Goal: Information Seeking & Learning: Learn about a topic

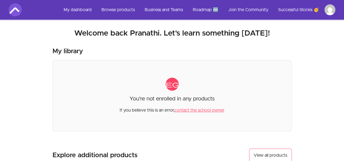
scroll to position [65, 0]
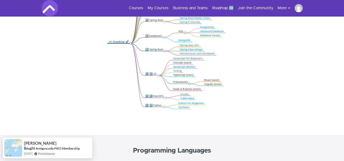
scroll to position [72, 0]
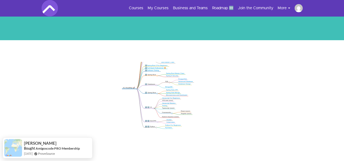
drag, startPoint x: 144, startPoint y: 87, endPoint x: 111, endPoint y: 98, distance: 35.3
click at [111, 98] on icon ".markmap{font:300 16px/20px sans-serif}.markmap-link{fill:none}.markmap-node>ci…" at bounding box center [172, 110] width 344 height 97
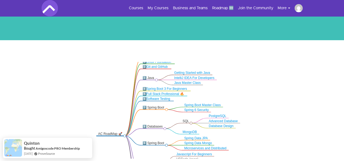
click at [157, 63] on link "Linux Foundation" at bounding box center [159, 62] width 25 height 4
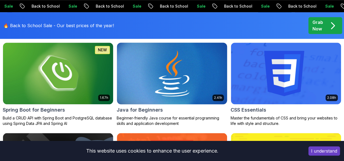
scroll to position [186, 0]
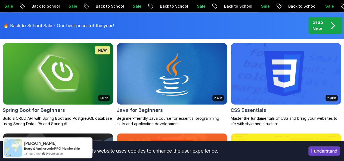
click at [116, 57] on img at bounding box center [58, 73] width 116 height 65
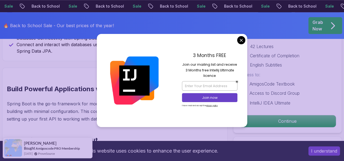
scroll to position [312, 0]
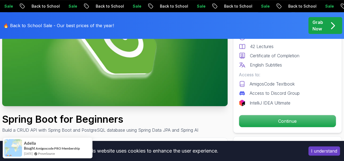
scroll to position [92, 0]
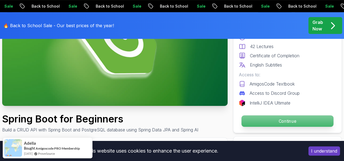
click at [275, 120] on p "Continue" at bounding box center [288, 121] width 92 height 11
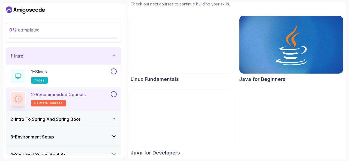
scroll to position [68, 0]
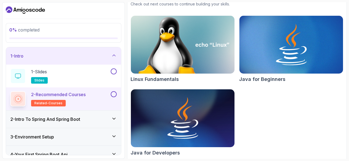
click at [167, 45] on img at bounding box center [182, 44] width 109 height 61
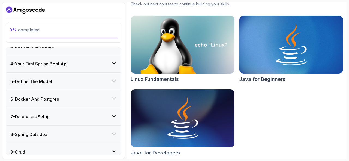
scroll to position [90, 0]
click at [51, 99] on h3 "6 - Docker And Postgres" at bounding box center [34, 100] width 48 height 7
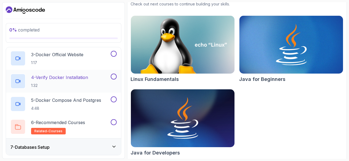
scroll to position [153, 0]
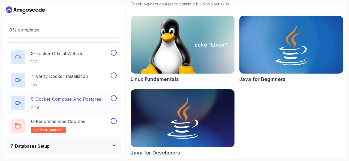
click at [97, 103] on h2 "5 - Docker Compose And Postgres 4:48" at bounding box center [66, 103] width 70 height 14
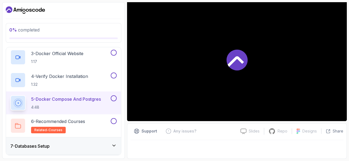
scroll to position [50, 0]
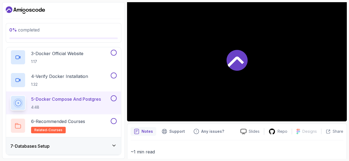
click at [114, 143] on icon at bounding box center [113, 145] width 5 height 5
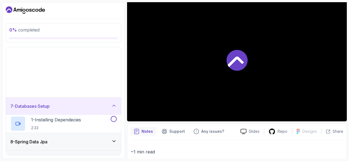
scroll to position [102, 0]
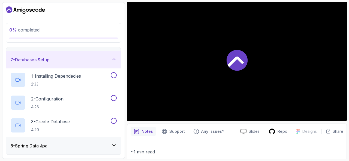
click at [112, 59] on icon at bounding box center [113, 59] width 5 height 5
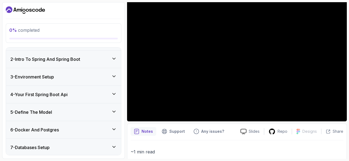
scroll to position [0, 0]
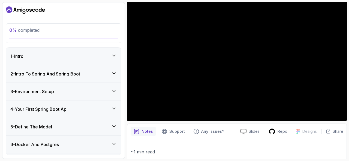
click at [114, 57] on icon at bounding box center [113, 55] width 5 height 5
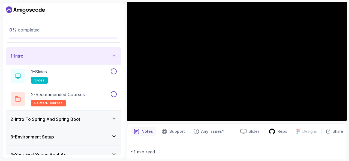
click at [114, 57] on icon at bounding box center [113, 55] width 5 height 5
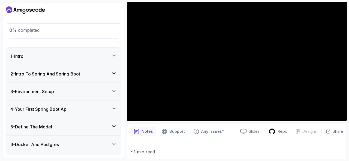
scroll to position [102, 0]
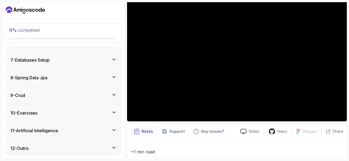
click at [112, 131] on icon at bounding box center [113, 130] width 5 height 5
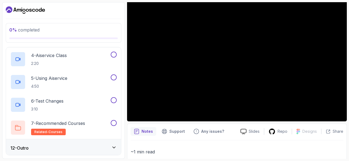
scroll to position [262, 0]
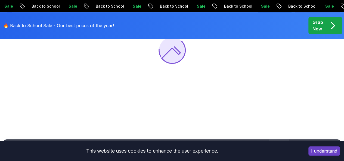
scroll to position [92, 0]
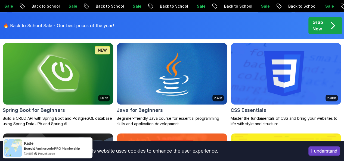
scroll to position [165, 0]
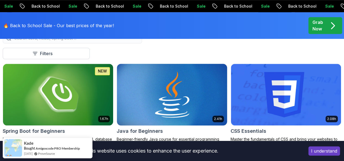
click at [204, 75] on img at bounding box center [172, 94] width 116 height 65
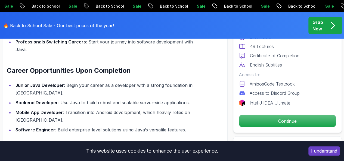
scroll to position [721, 0]
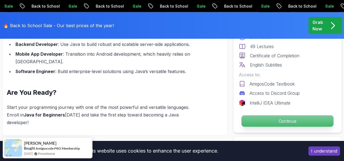
click at [272, 117] on p "Continue" at bounding box center [288, 121] width 92 height 11
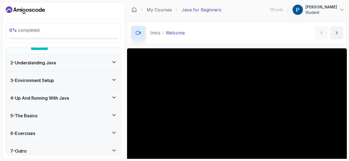
scroll to position [83, 0]
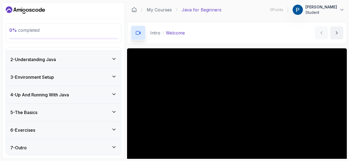
click at [113, 109] on icon at bounding box center [113, 111] width 5 height 5
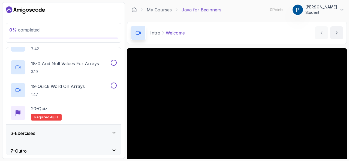
scroll to position [470, 0]
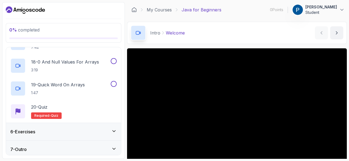
click at [117, 129] on div "6 - Exercises" at bounding box center [63, 131] width 115 height 17
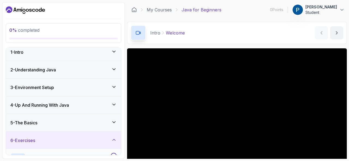
scroll to position [0, 0]
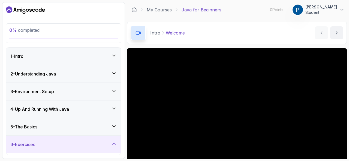
click at [116, 107] on icon at bounding box center [113, 108] width 5 height 5
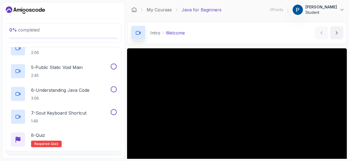
scroll to position [197, 0]
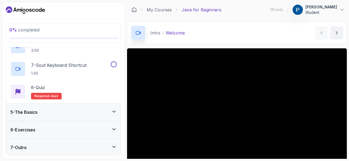
click at [115, 143] on div "7 - Outro" at bounding box center [63, 147] width 115 height 17
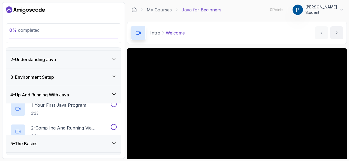
scroll to position [83, 0]
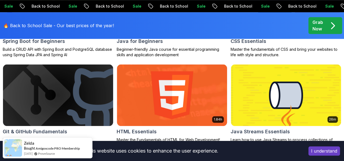
scroll to position [260, 0]
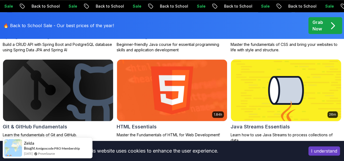
click at [290, 65] on img at bounding box center [286, 90] width 116 height 65
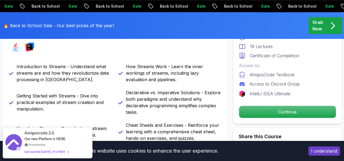
scroll to position [231, 0]
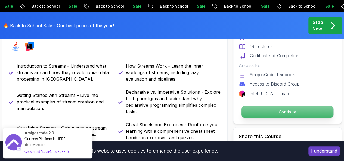
click at [270, 109] on p "Continue" at bounding box center [288, 111] width 92 height 11
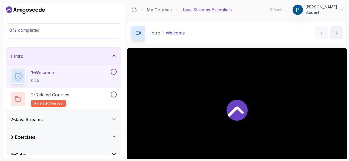
scroll to position [7, 0]
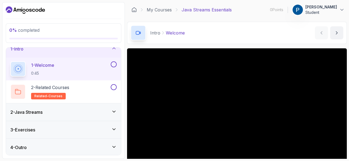
click at [111, 114] on div "2 - Java Streams" at bounding box center [63, 112] width 106 height 7
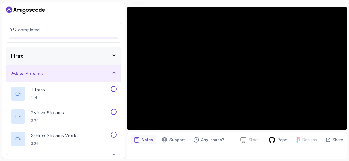
scroll to position [44, 0]
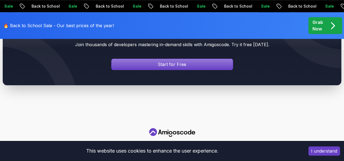
scroll to position [231, 0]
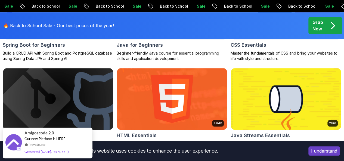
scroll to position [314, 0]
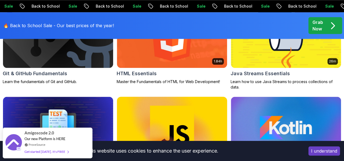
click at [224, 95] on img at bounding box center [172, 127] width 116 height 65
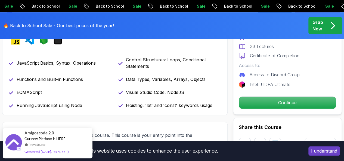
scroll to position [237, 0]
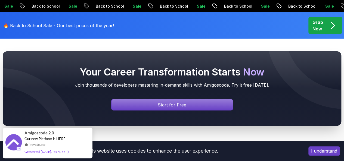
scroll to position [644, 0]
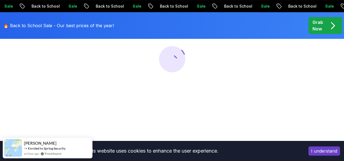
scroll to position [84, 0]
